Goal: Task Accomplishment & Management: Use online tool/utility

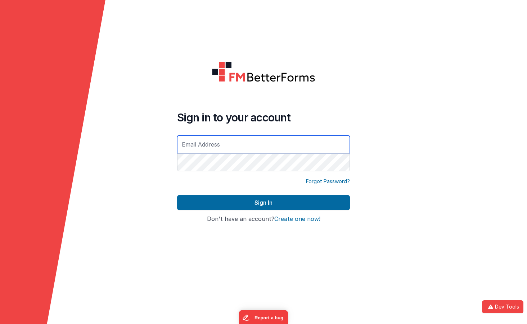
type input "[EMAIL_ADDRESS][DOMAIN_NAME]"
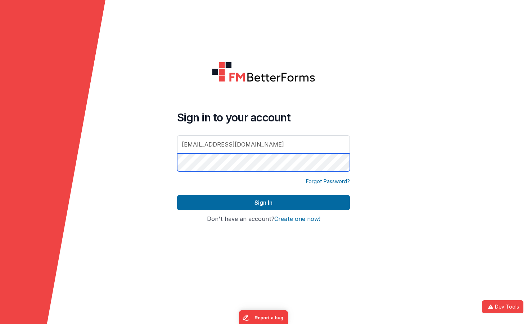
click at [263, 203] on button "Sign In" at bounding box center [263, 202] width 173 height 15
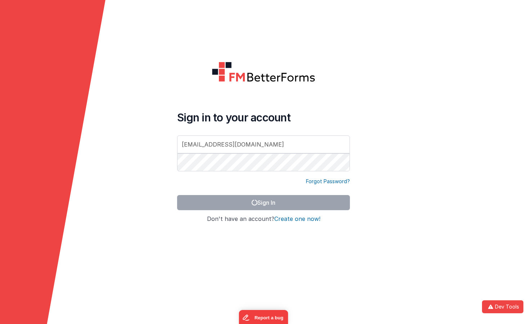
click at [433, 39] on div at bounding box center [473, 162] width 105 height 324
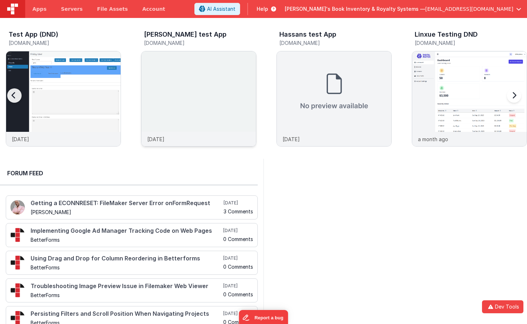
click at [199, 84] on img at bounding box center [198, 108] width 114 height 114
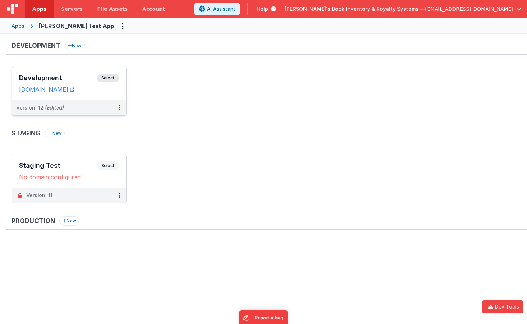
click at [104, 78] on span "Select" at bounding box center [108, 78] width 22 height 9
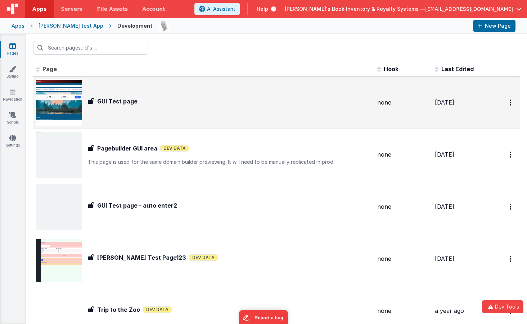
click at [119, 93] on div "GUI Test page GUI Test page" at bounding box center [203, 103] width 335 height 46
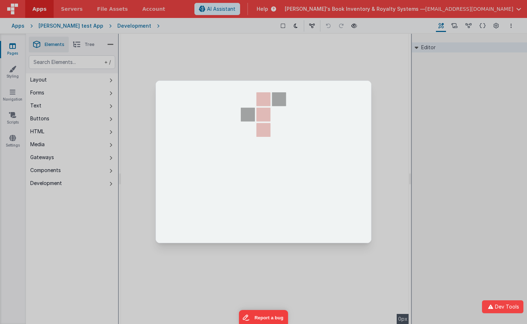
click at [320, 143] on section at bounding box center [263, 162] width 215 height 162
click at [374, 113] on div at bounding box center [263, 162] width 527 height 324
